Goal: Task Accomplishment & Management: Use online tool/utility

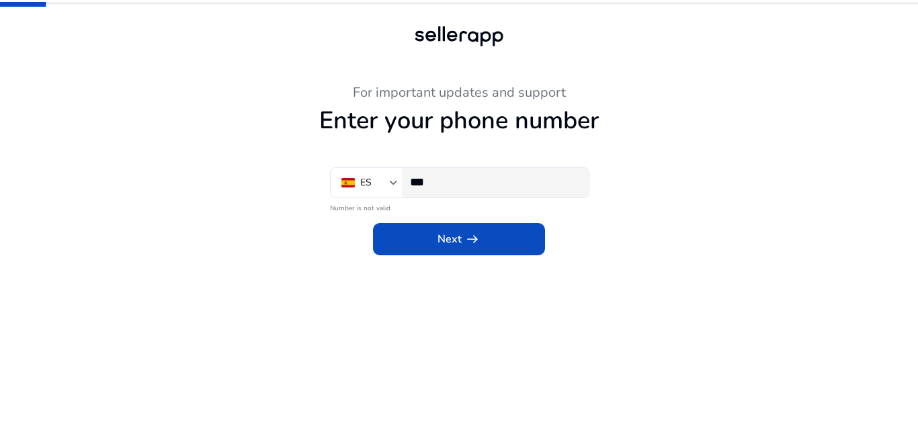
click at [450, 187] on input "***" at bounding box center [494, 182] width 168 height 15
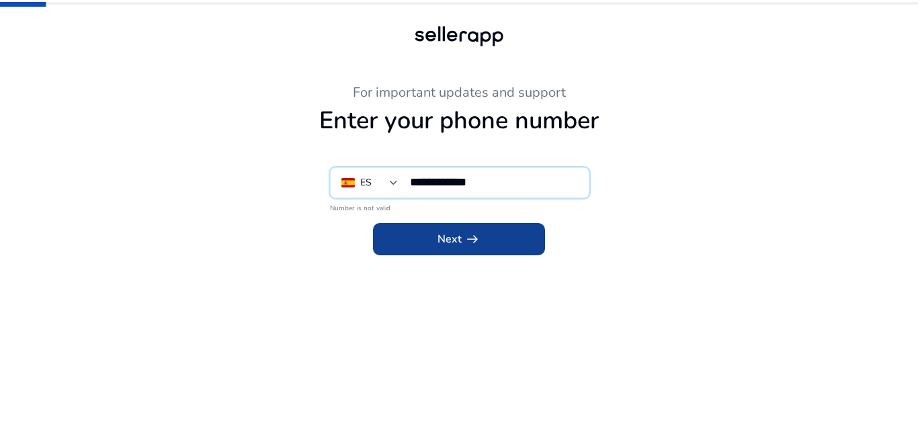
type input "**********"
click at [472, 235] on span "arrow_right_alt" at bounding box center [472, 239] width 16 height 16
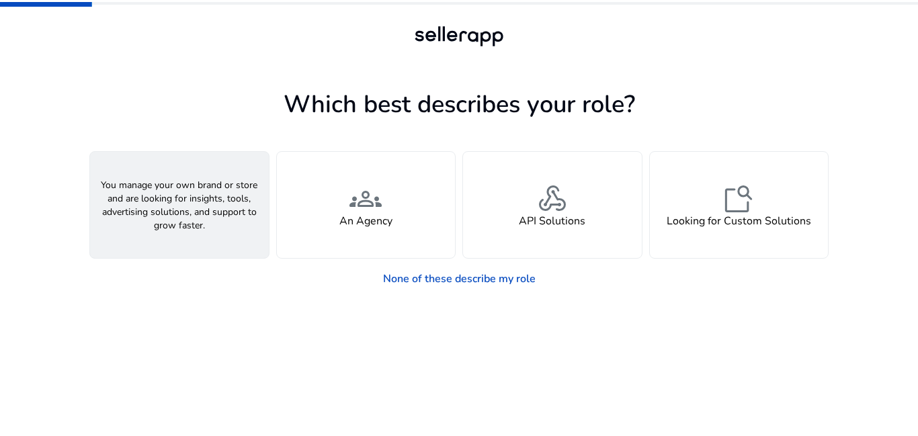
click at [211, 224] on div "person A Seller" at bounding box center [179, 205] width 179 height 106
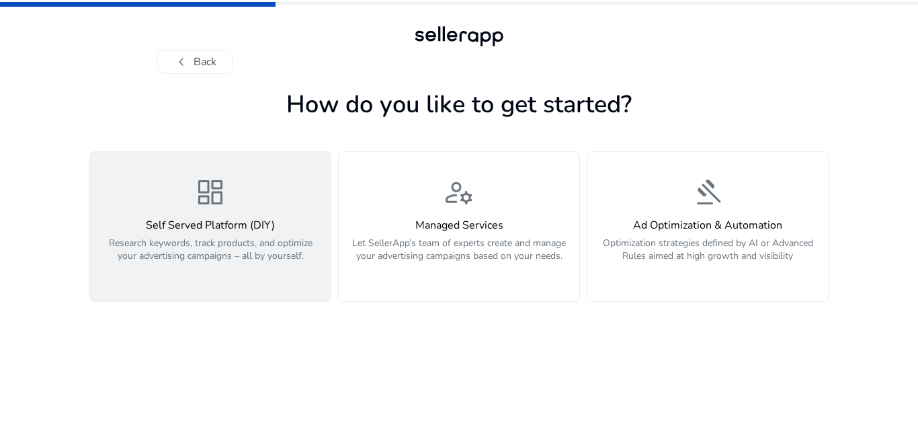
click at [214, 256] on p "Research keywords, track products, and optimize your advertising campaigns – al…" at bounding box center [210, 257] width 224 height 40
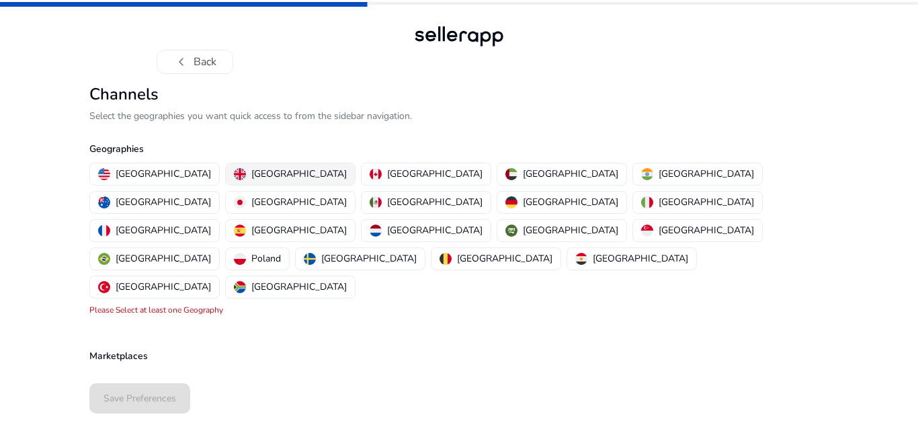
click at [251, 169] on p "[GEOGRAPHIC_DATA]" at bounding box center [298, 174] width 95 height 14
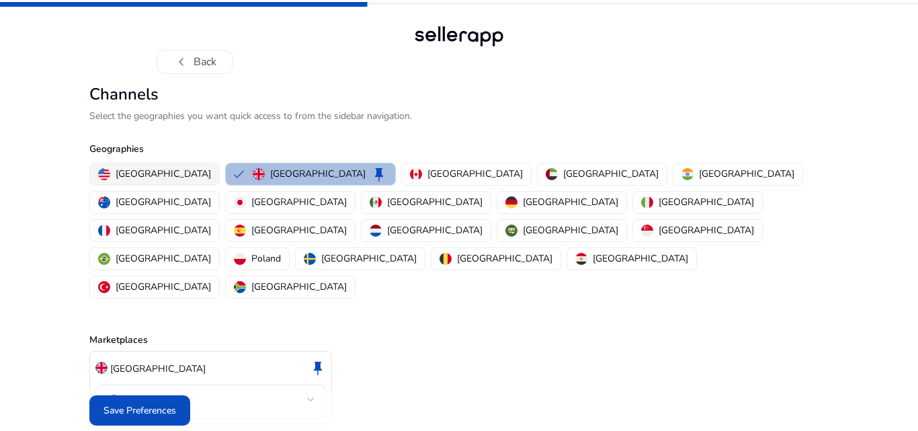
click at [173, 173] on p "[GEOGRAPHIC_DATA]" at bounding box center [163, 174] width 95 height 14
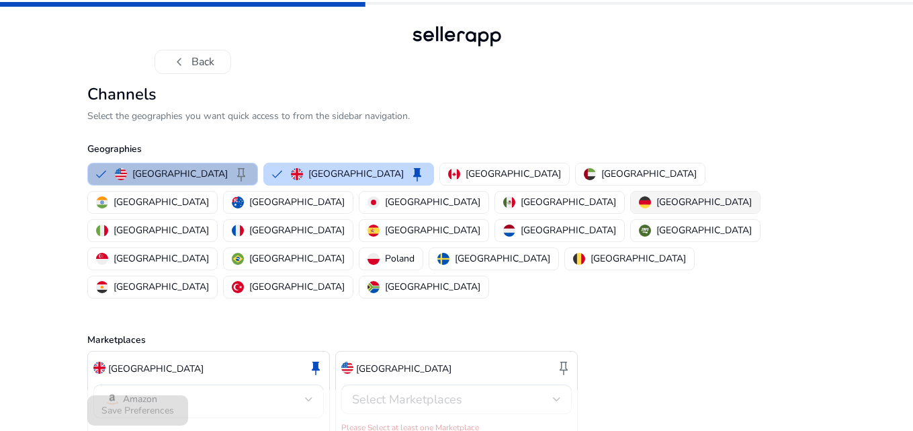
click at [657, 203] on p "[GEOGRAPHIC_DATA]" at bounding box center [704, 202] width 95 height 14
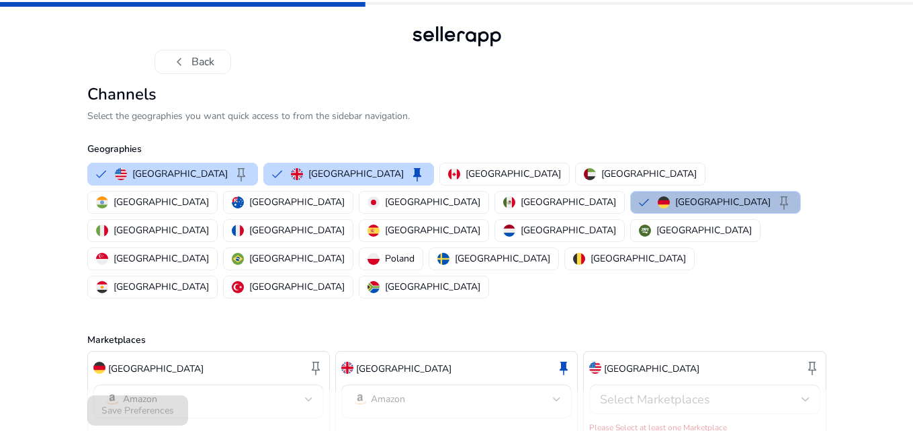
click at [775, 392] on div "Select Marketplaces" at bounding box center [700, 399] width 201 height 15
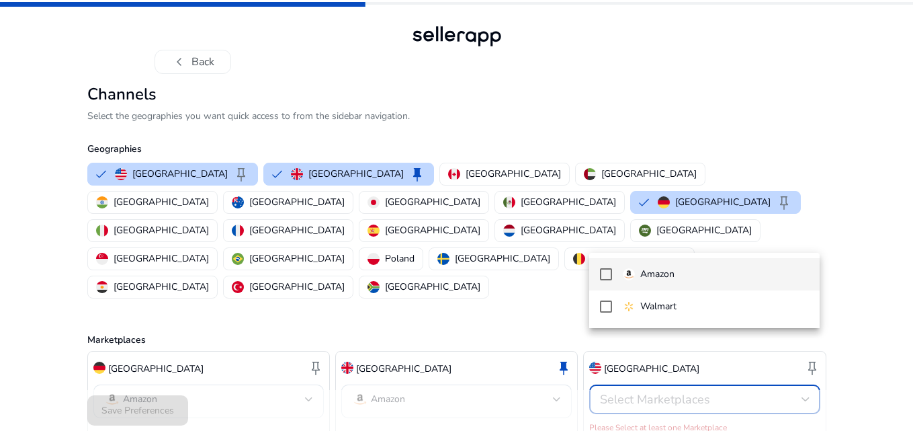
click at [710, 278] on span "Amazon" at bounding box center [716, 274] width 186 height 15
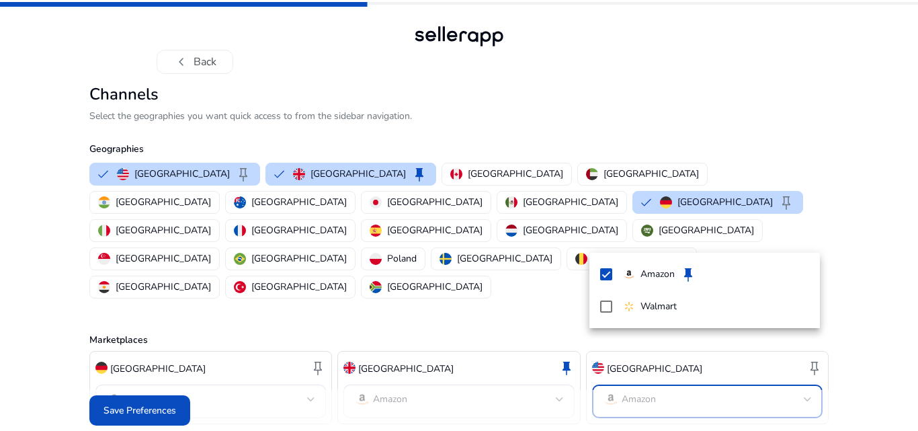
click at [147, 396] on div at bounding box center [459, 215] width 918 height 431
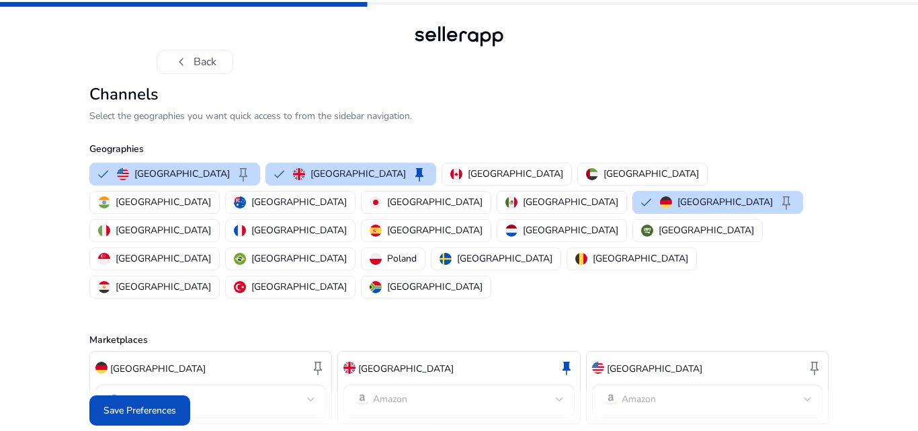
click at [147, 403] on span "Save Preferences" at bounding box center [139, 410] width 73 height 14
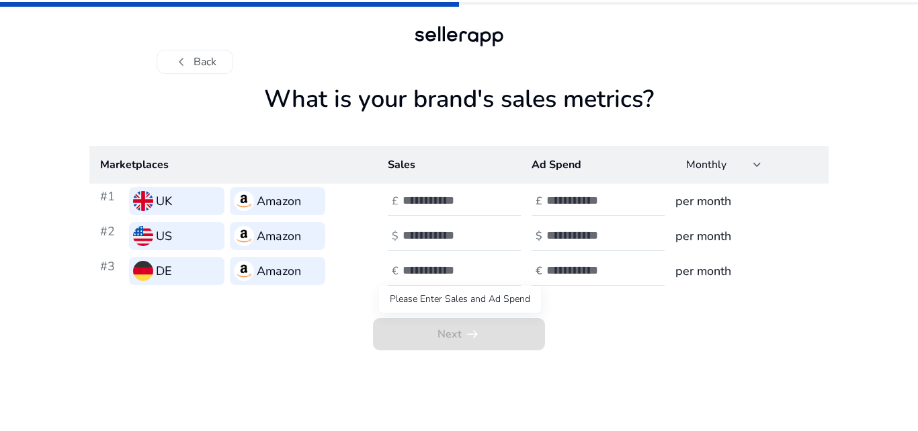
click at [466, 321] on span "Next arrow_right_alt" at bounding box center [459, 334] width 172 height 32
click at [718, 194] on h3 "per month" at bounding box center [746, 201] width 142 height 19
click at [429, 201] on input "number" at bounding box center [448, 200] width 91 height 15
type input "***"
click at [564, 206] on input "number" at bounding box center [591, 200] width 91 height 15
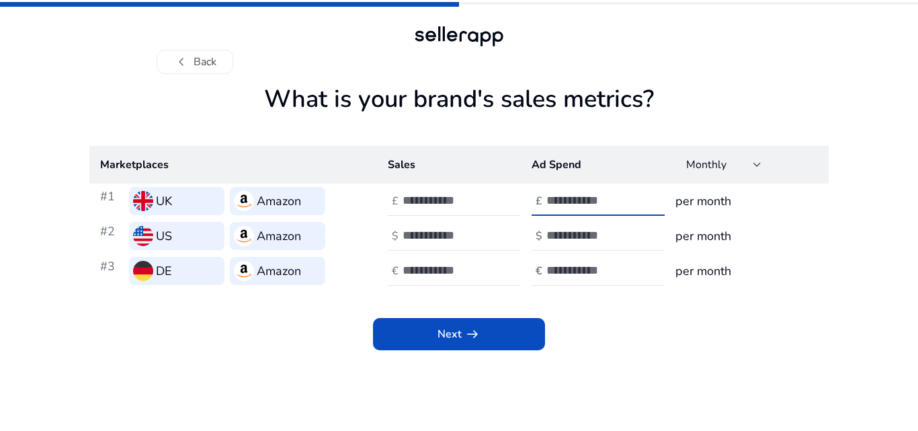
type input "**"
click at [448, 242] on input "number" at bounding box center [448, 235] width 91 height 15
type input "***"
click at [581, 235] on input "number" at bounding box center [591, 235] width 91 height 15
type input "**"
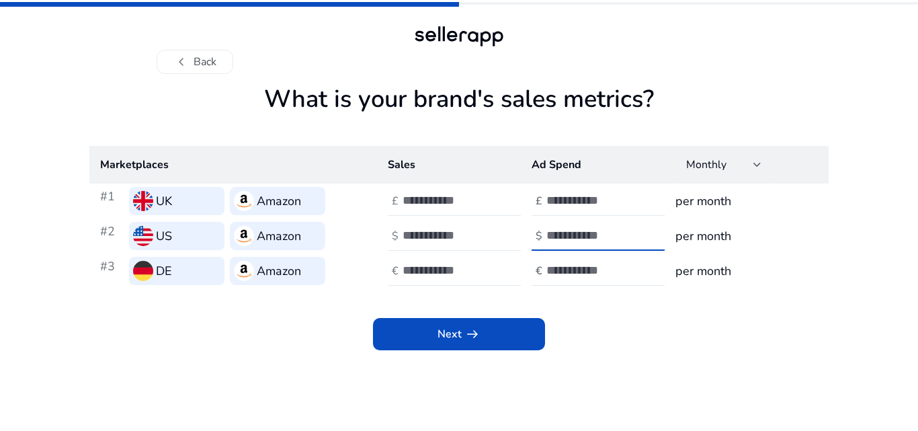
click at [448, 278] on div at bounding box center [463, 271] width 121 height 30
type input "**"
click at [577, 262] on div at bounding box center [606, 271] width 121 height 30
type input "**"
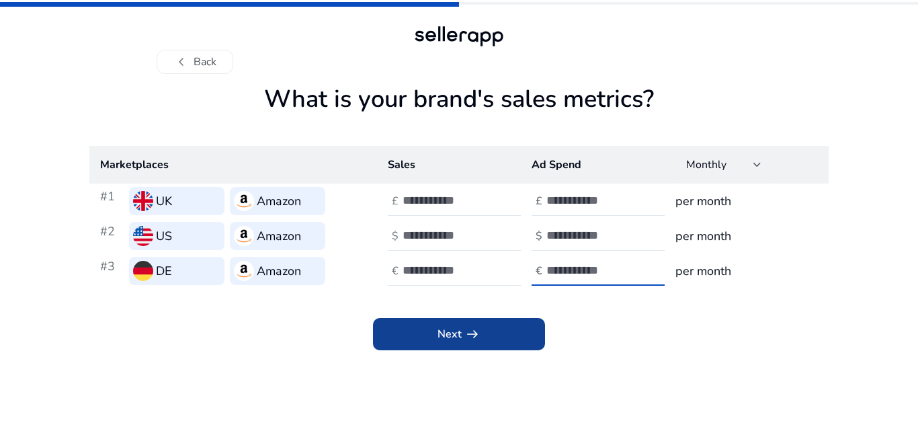
click at [446, 339] on span "Next arrow_right_alt" at bounding box center [458, 334] width 43 height 16
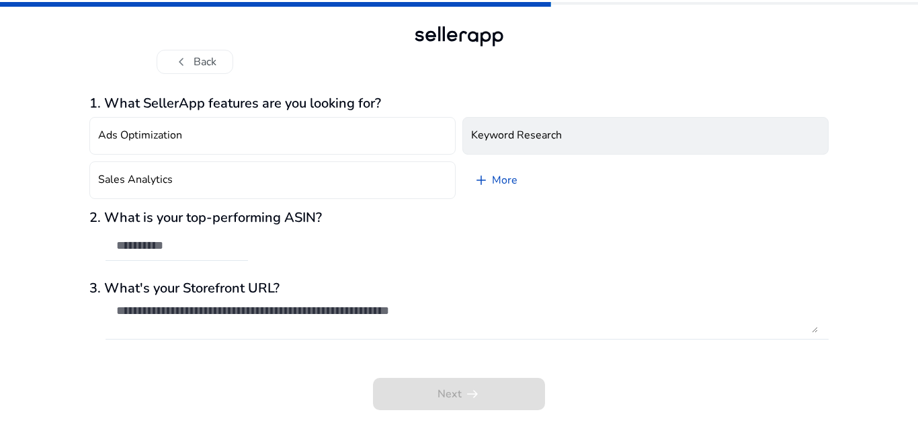
click at [519, 129] on h4 "Keyword Research" at bounding box center [516, 135] width 91 height 13
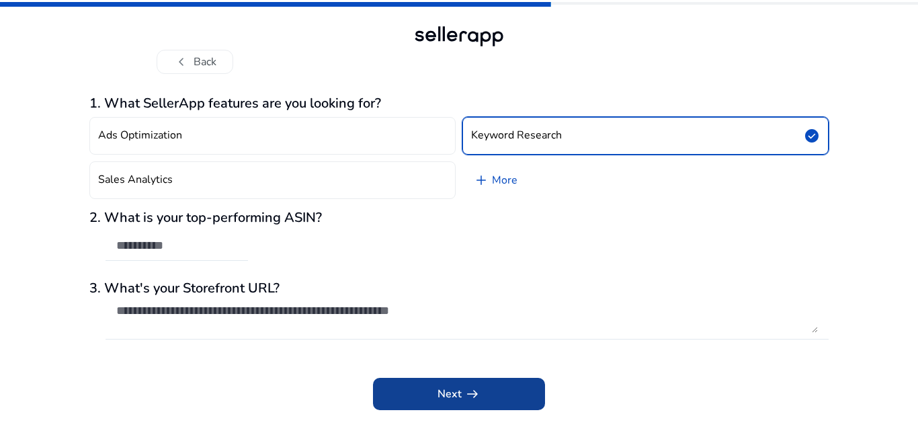
click at [433, 389] on span at bounding box center [459, 394] width 172 height 32
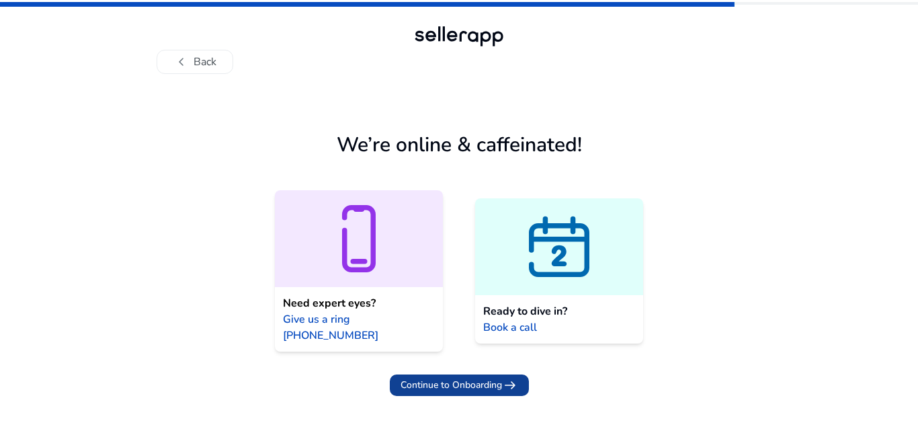
click at [452, 378] on span at bounding box center [459, 385] width 139 height 32
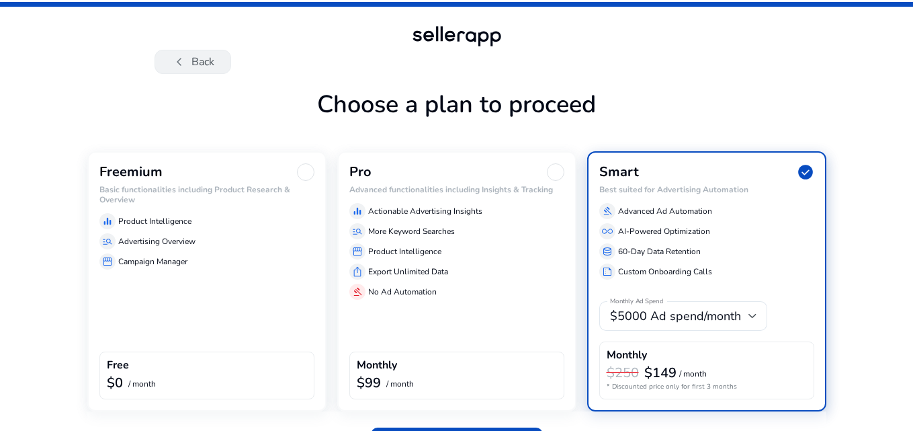
click at [211, 60] on button "chevron_left Back" at bounding box center [193, 62] width 77 height 24
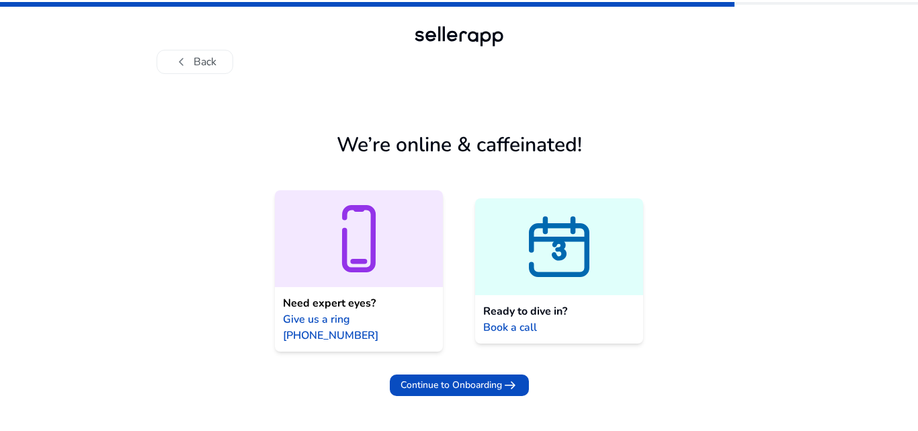
click at [729, 210] on app-connect-users "We’re online & caffeinated! Need expert eyes? Give us a ring [PHONE_NUMBER] Rea…" at bounding box center [458, 258] width 739 height 346
click at [556, 255] on icon at bounding box center [559, 256] width 23 height 36
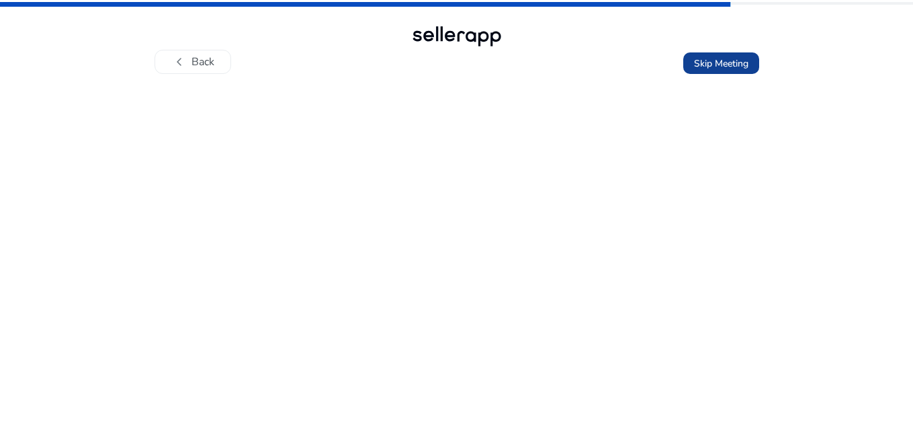
click at [708, 60] on span "Skip Meeting" at bounding box center [721, 63] width 54 height 14
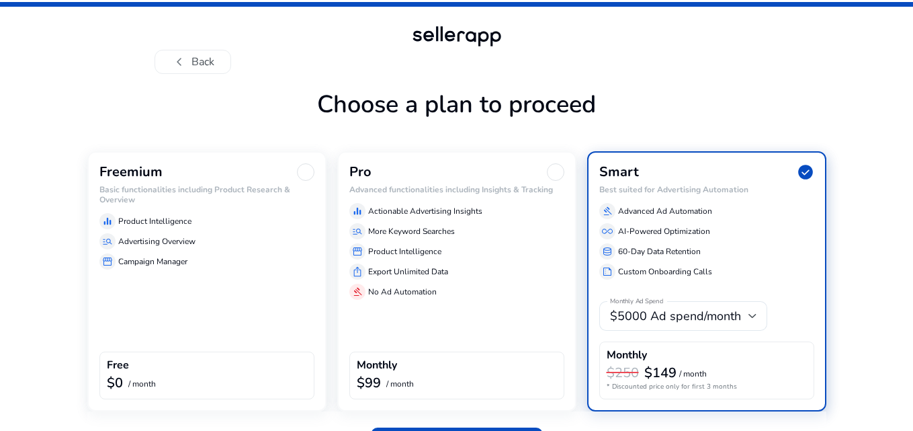
click at [833, 66] on div "chevron_left Back" at bounding box center [456, 37] width 913 height 74
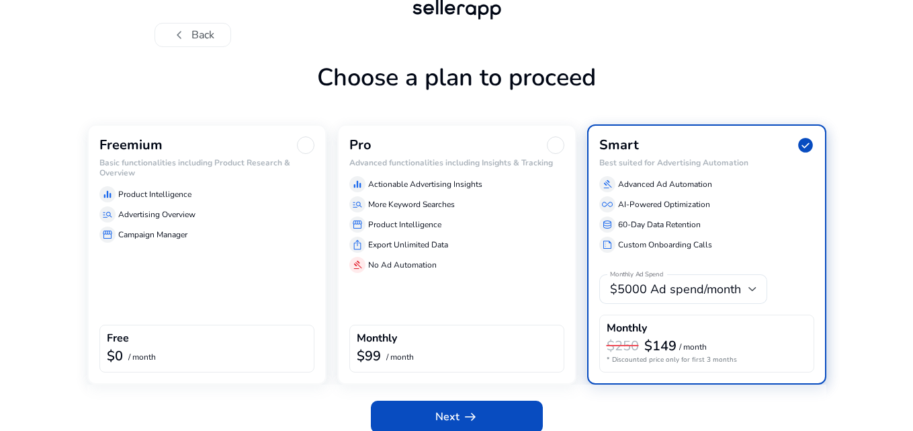
scroll to position [40, 0]
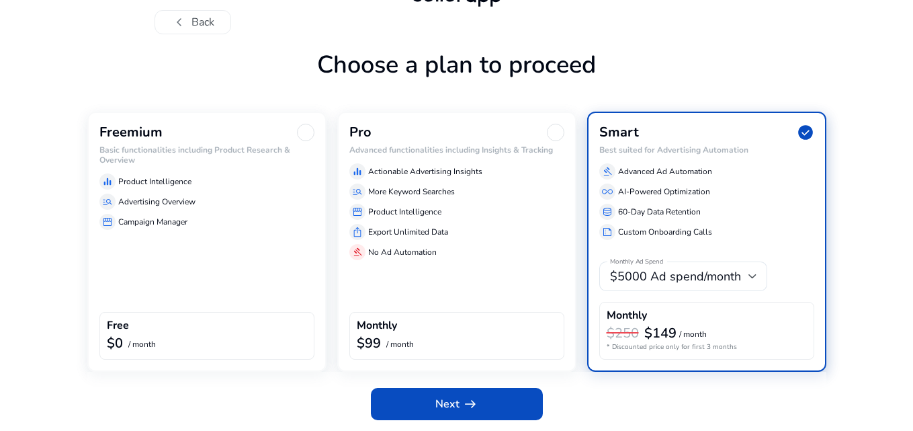
click at [247, 269] on div "Freemium Basic functionalities including Product Research & Overview equalizer …" at bounding box center [206, 242] width 239 height 260
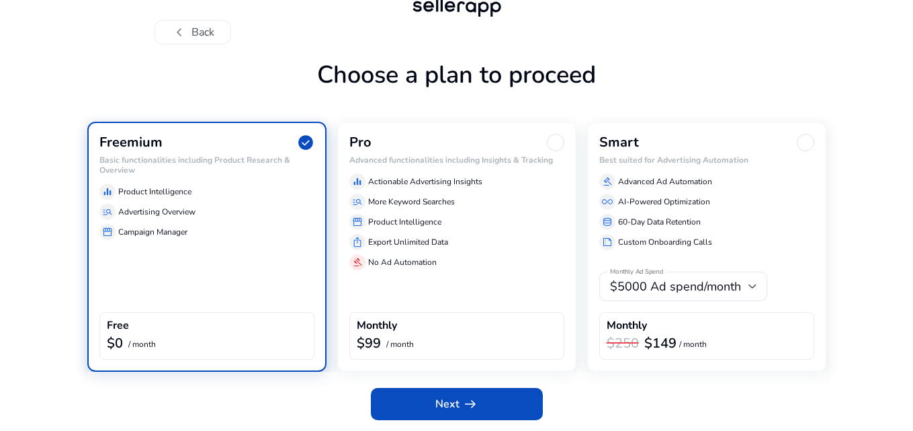
scroll to position [30, 0]
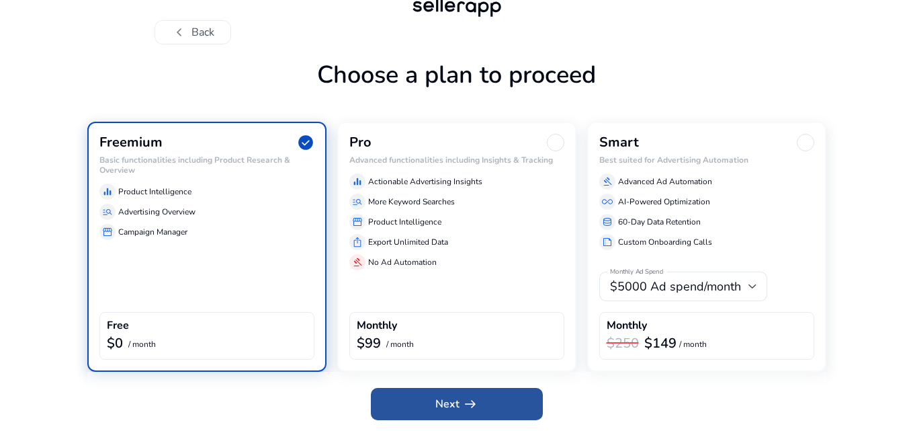
click at [506, 415] on span at bounding box center [457, 404] width 172 height 32
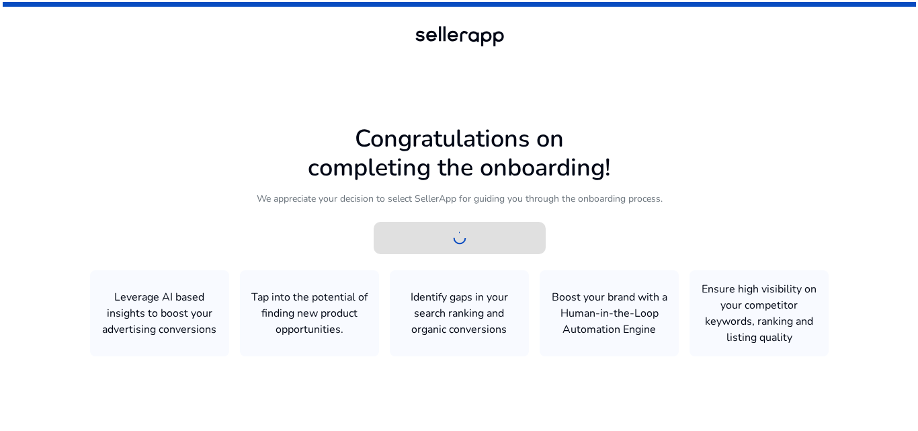
scroll to position [0, 0]
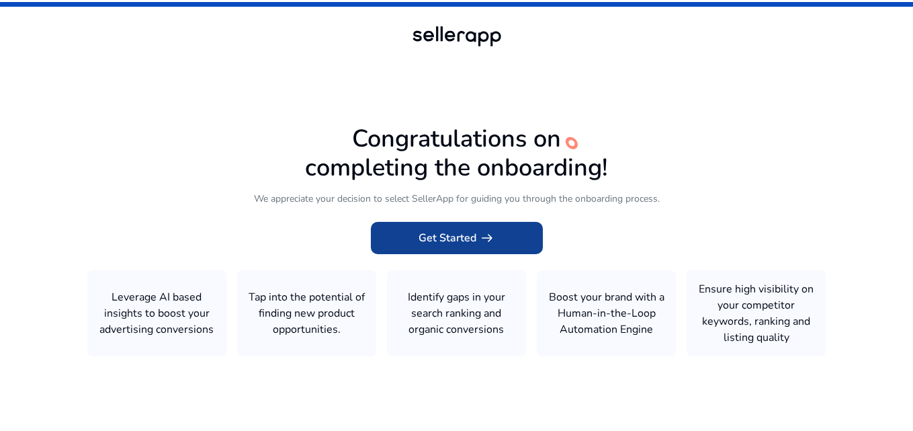
click at [509, 237] on span at bounding box center [457, 238] width 172 height 32
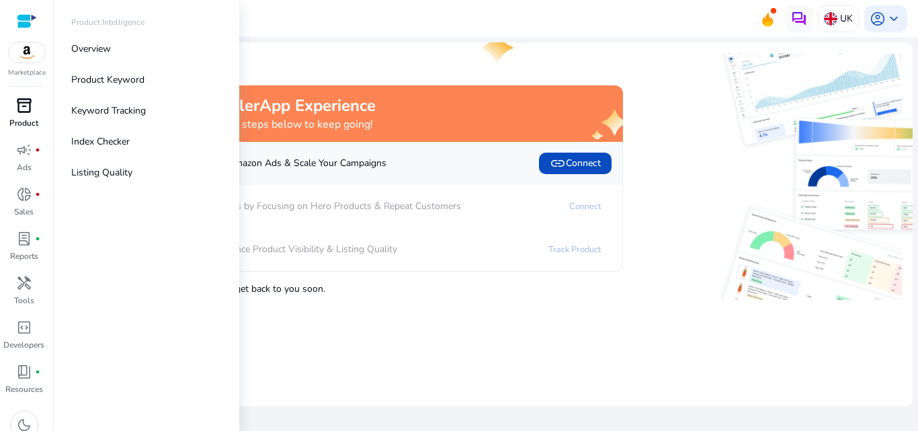
click at [26, 108] on span "inventory_2" at bounding box center [24, 105] width 16 height 16
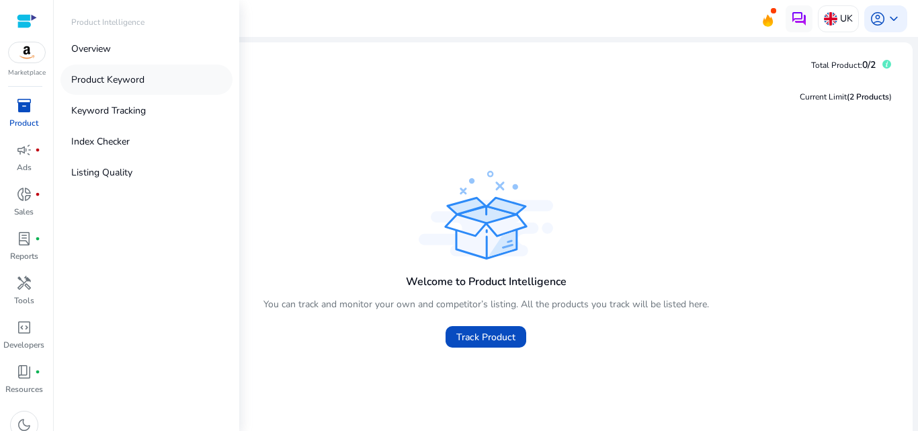
click at [150, 75] on link "Product Keyword" at bounding box center [146, 80] width 172 height 30
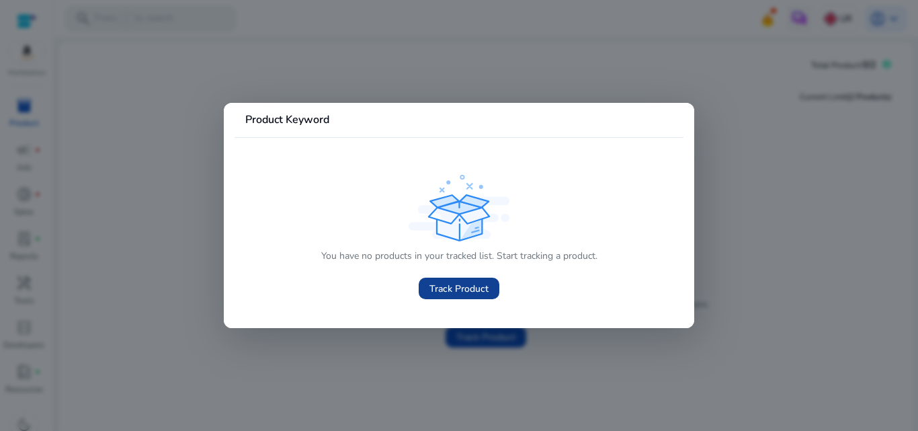
click at [458, 290] on span "Track Product" at bounding box center [458, 289] width 59 height 14
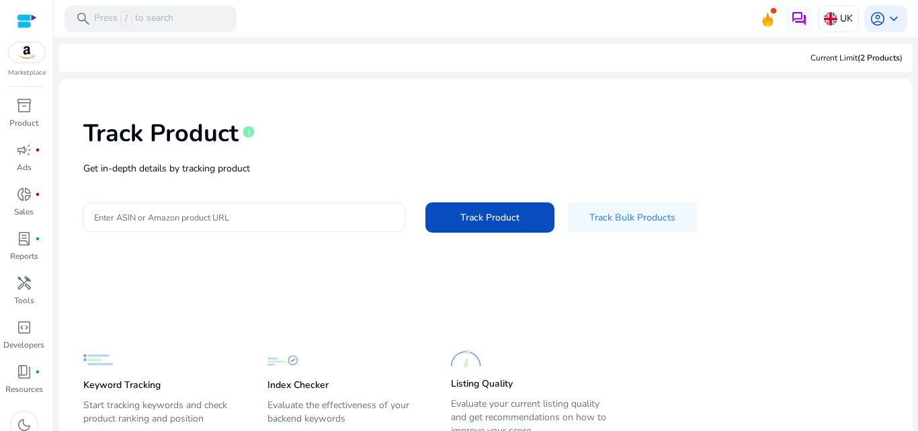
click at [327, 215] on input "Enter ASIN or Amazon product URL" at bounding box center [244, 217] width 300 height 15
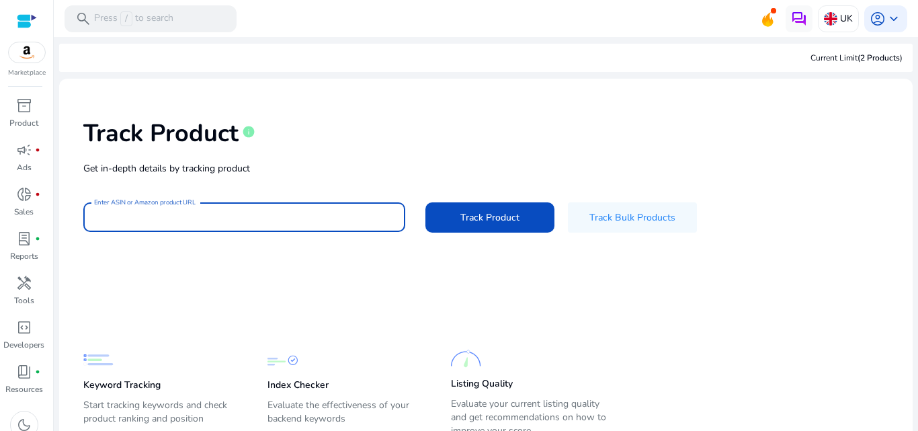
paste input "**********"
type input "**********"
click at [476, 231] on span at bounding box center [489, 217] width 129 height 32
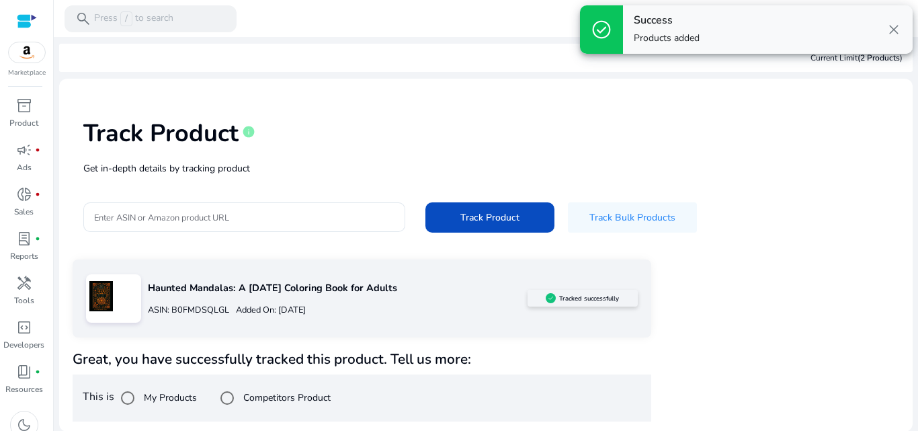
scroll to position [1, 0]
click at [745, 146] on div "Track Product info" at bounding box center [485, 129] width 805 height 55
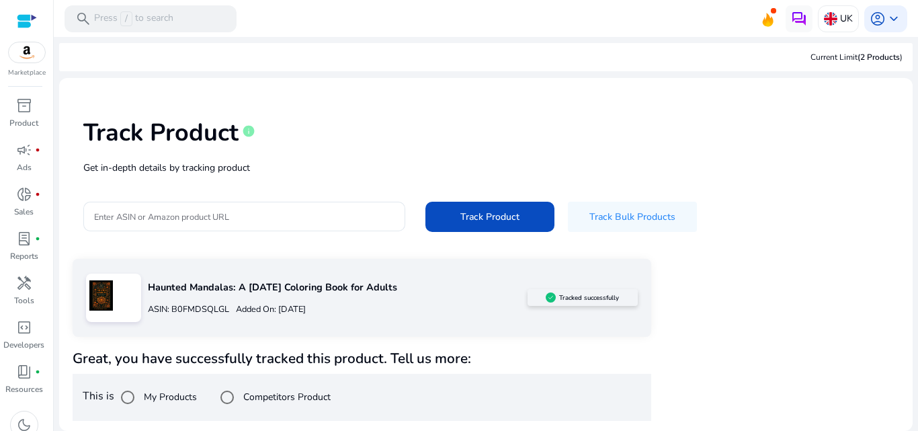
click at [745, 146] on div "Track Product info" at bounding box center [485, 129] width 805 height 55
click at [910, 145] on mat-sidenav-content "search Press / to search UK account_circle keyboard_arrow_down We are getting t…" at bounding box center [486, 215] width 864 height 431
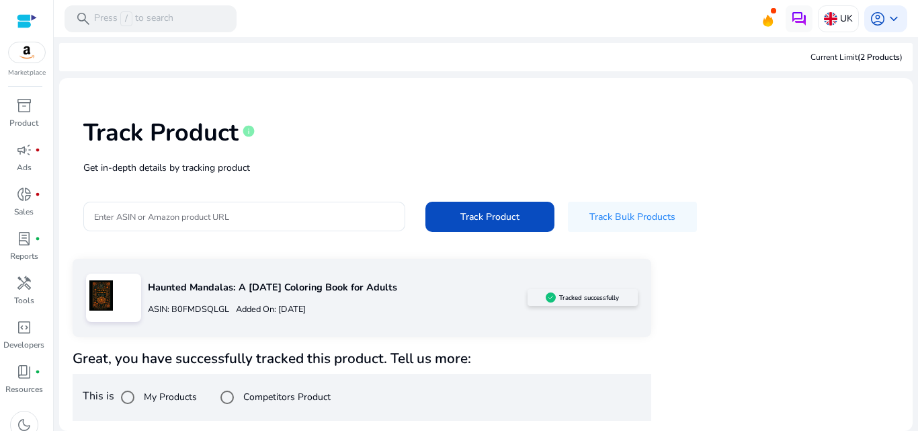
click at [750, 224] on div "Enter ASIN or Amazon product URL Track Product Track Bulk Products" at bounding box center [485, 217] width 805 height 30
click at [284, 393] on label "Competitors Product" at bounding box center [286, 397] width 90 height 14
click at [841, 184] on div "Track Product info Get in-depth details by tracking product Enter ASIN or Amazo…" at bounding box center [486, 174] width 832 height 170
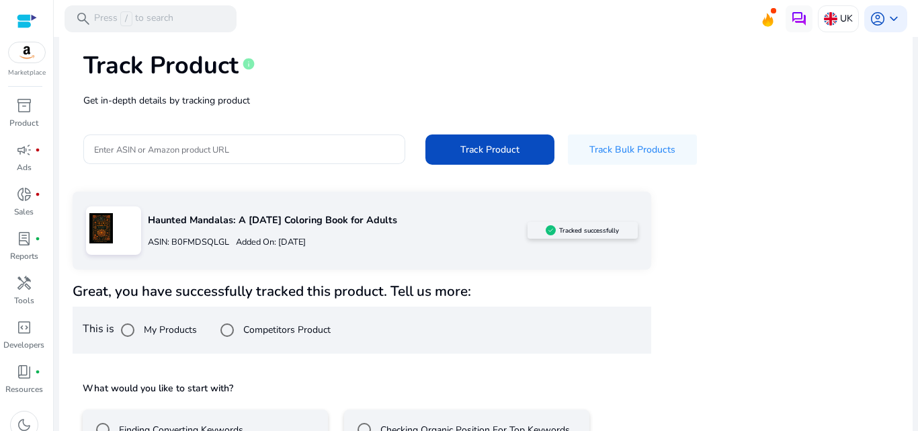
scroll to position [158, 0]
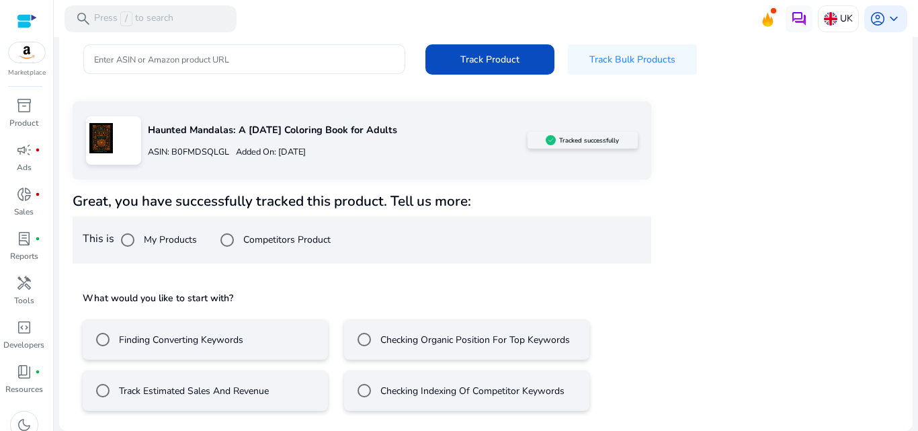
click at [265, 352] on mat-radio-button "Finding Converting Keywords" at bounding box center [205, 339] width 245 height 40
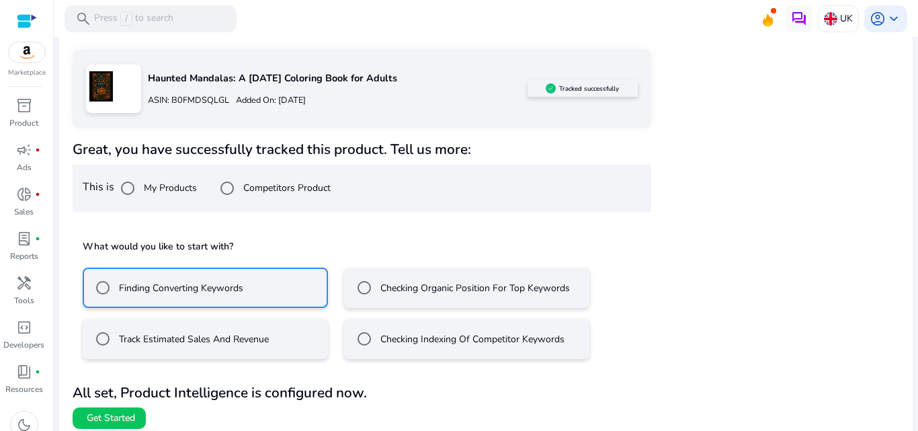
scroll to position [218, 0]
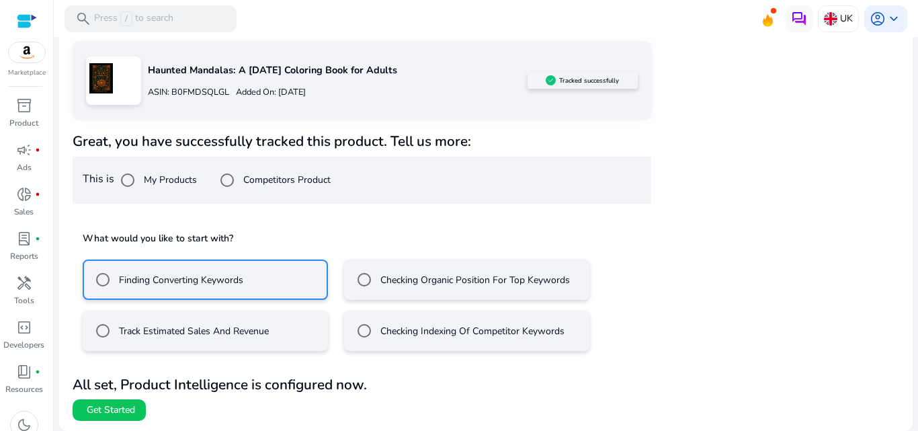
click at [485, 284] on label "Checking Organic Position For Top Keywords" at bounding box center [474, 280] width 192 height 14
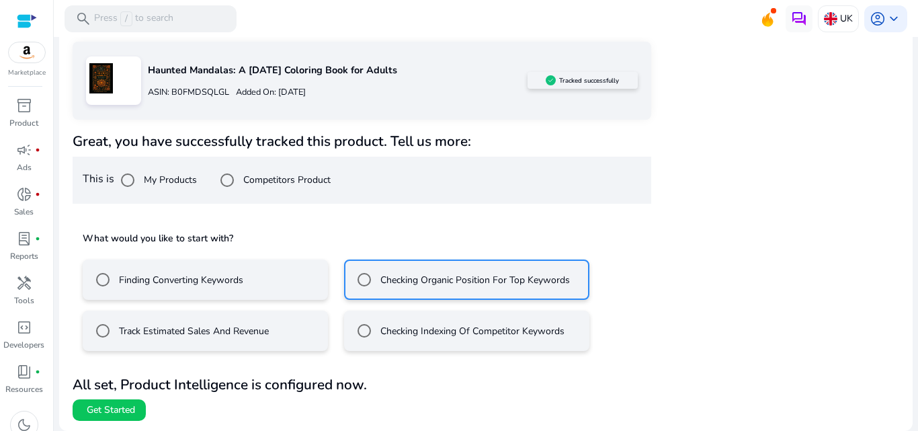
click at [452, 340] on div "Checking Indexing Of Competitor Keywords" at bounding box center [458, 330] width 214 height 27
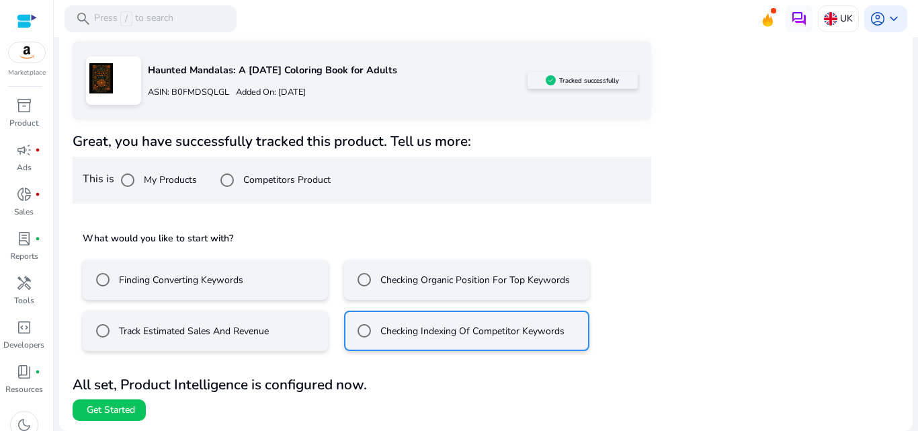
click at [420, 290] on div "Checking Organic Position For Top Keywords" at bounding box center [460, 279] width 219 height 27
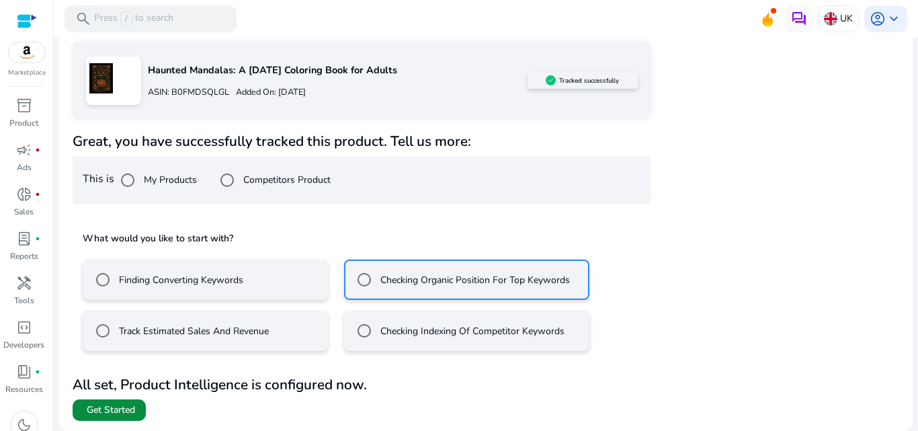
click at [97, 407] on span "Get Started" at bounding box center [111, 409] width 48 height 13
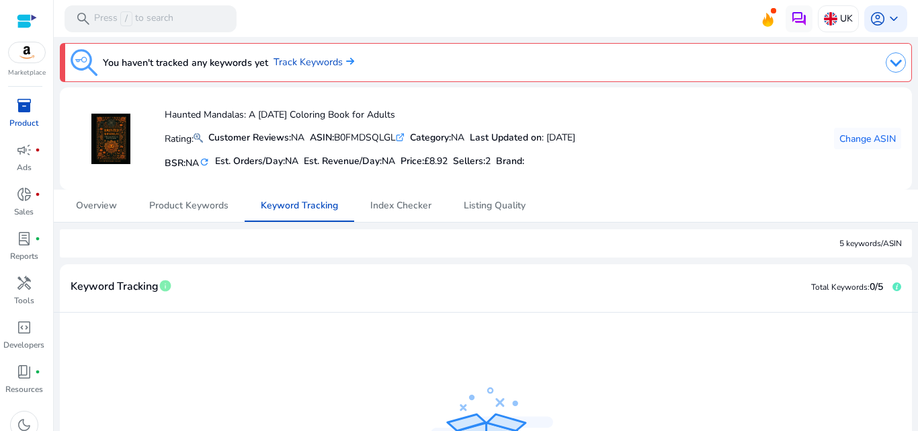
click at [746, 149] on div "Haunted Mandalas: A [DATE] Coloring Book for Adults Rating: Customer Reviews: N…" at bounding box center [486, 138] width 831 height 81
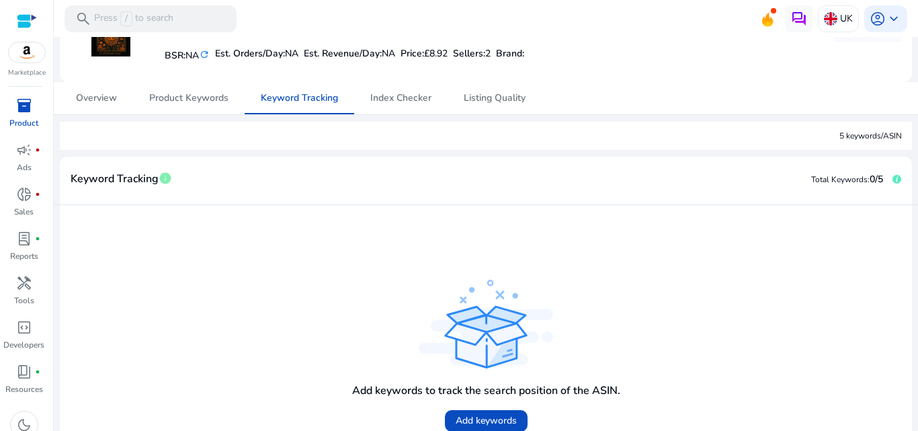
scroll to position [134, 0]
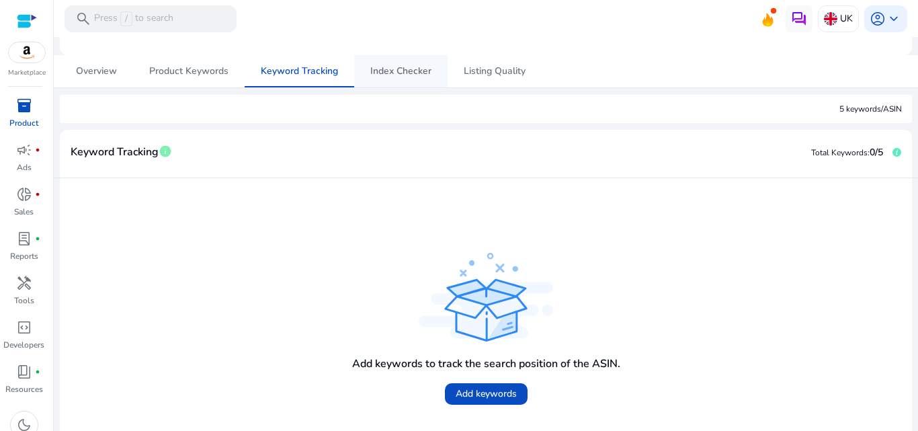
click at [390, 76] on span "Index Checker" at bounding box center [400, 71] width 61 height 9
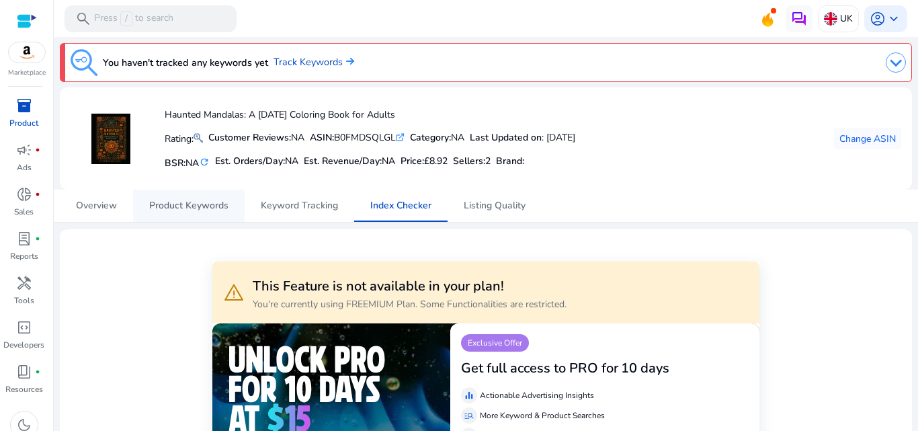
click at [199, 205] on span "Product Keywords" at bounding box center [188, 205] width 79 height 9
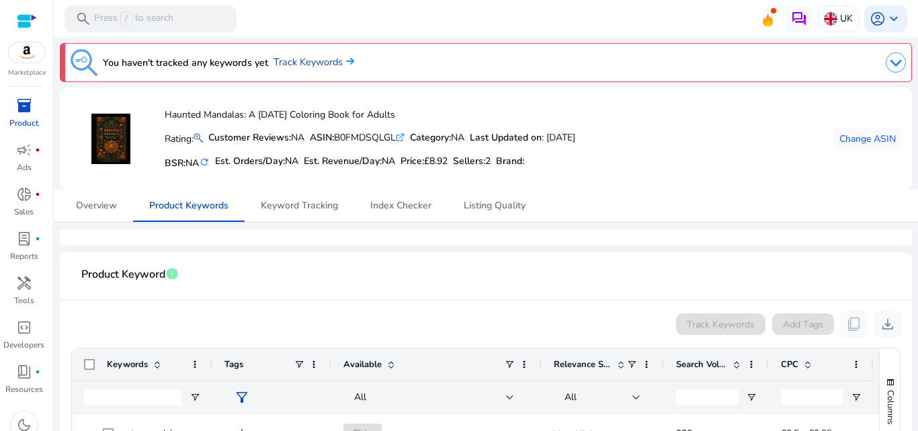
click at [712, 195] on div "Overview Product Keywords Keyword Tracking Index Checker Listing Quality" at bounding box center [486, 206] width 852 height 32
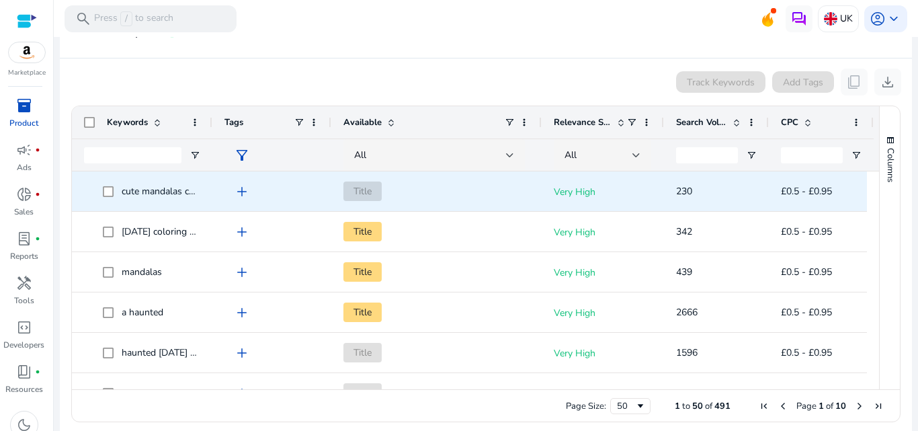
scroll to position [251, 0]
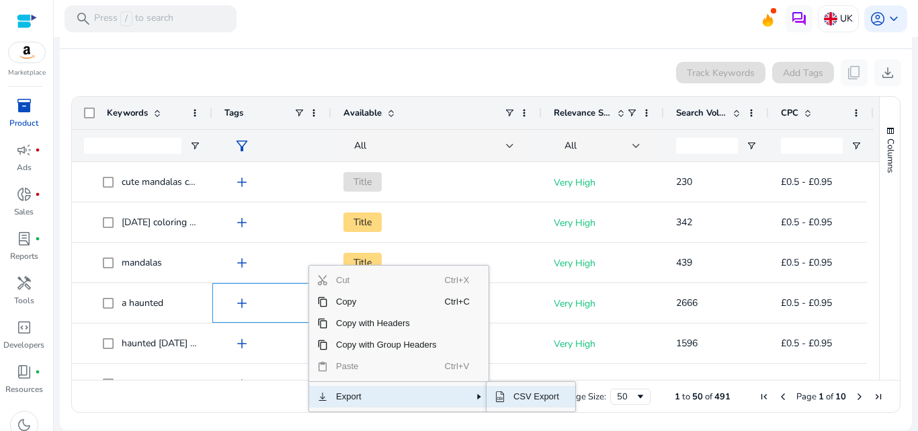
click at [526, 392] on span "CSV Export" at bounding box center [536, 397] width 62 height 22
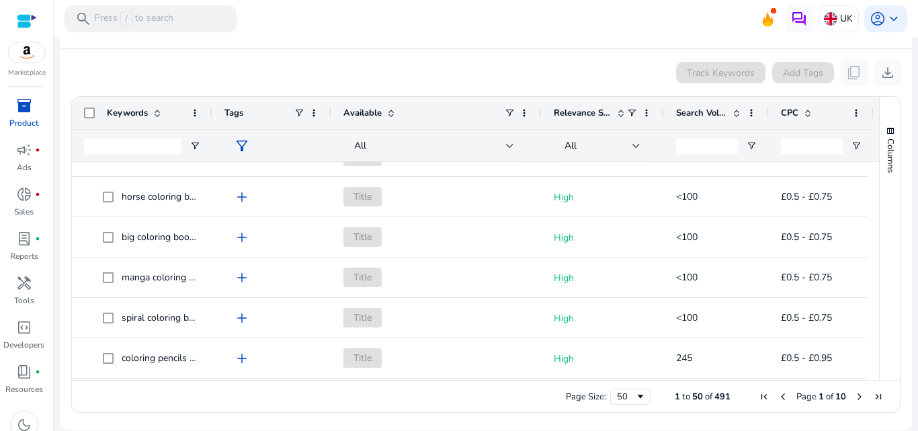
scroll to position [0, 0]
